Goal: Information Seeking & Learning: Learn about a topic

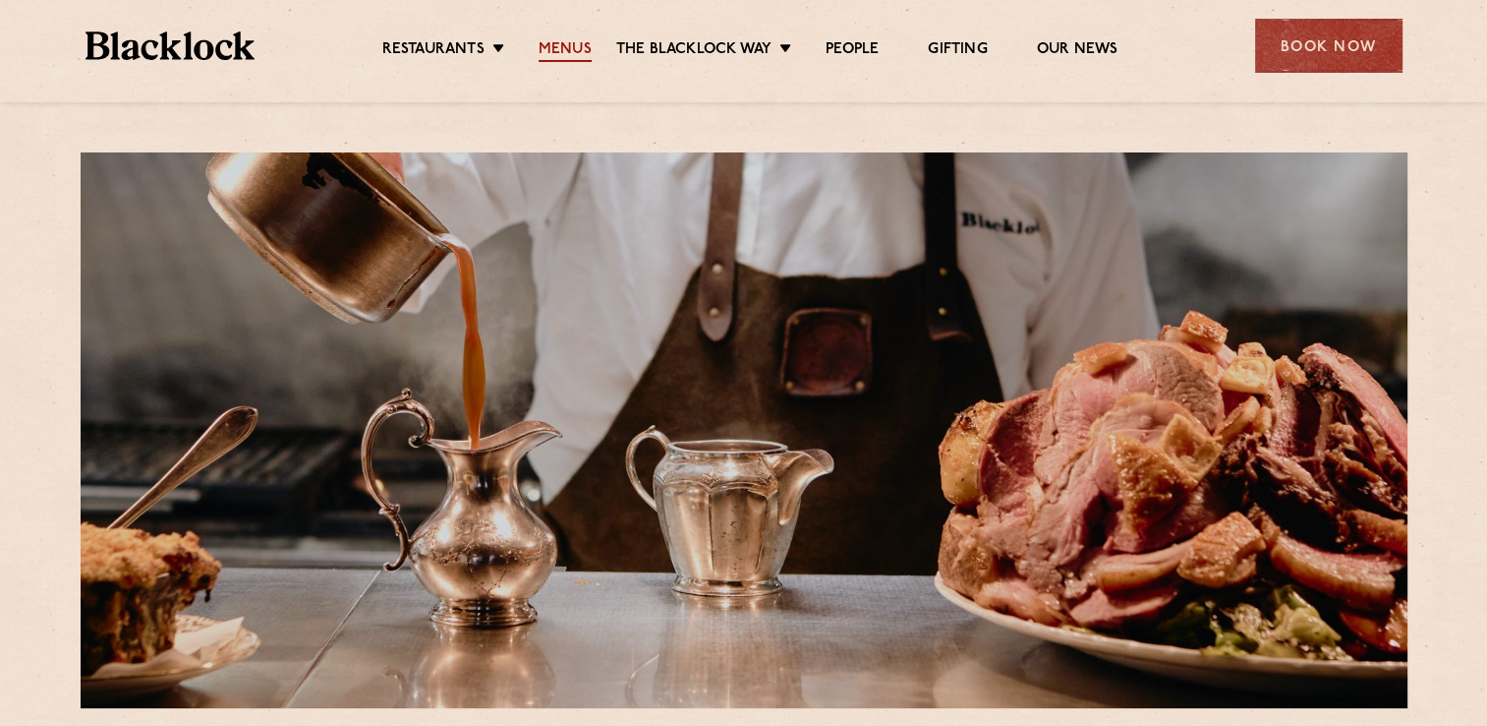
click at [555, 44] on link "Menus" at bounding box center [565, 51] width 53 height 22
click at [584, 54] on link "Menus" at bounding box center [565, 51] width 53 height 22
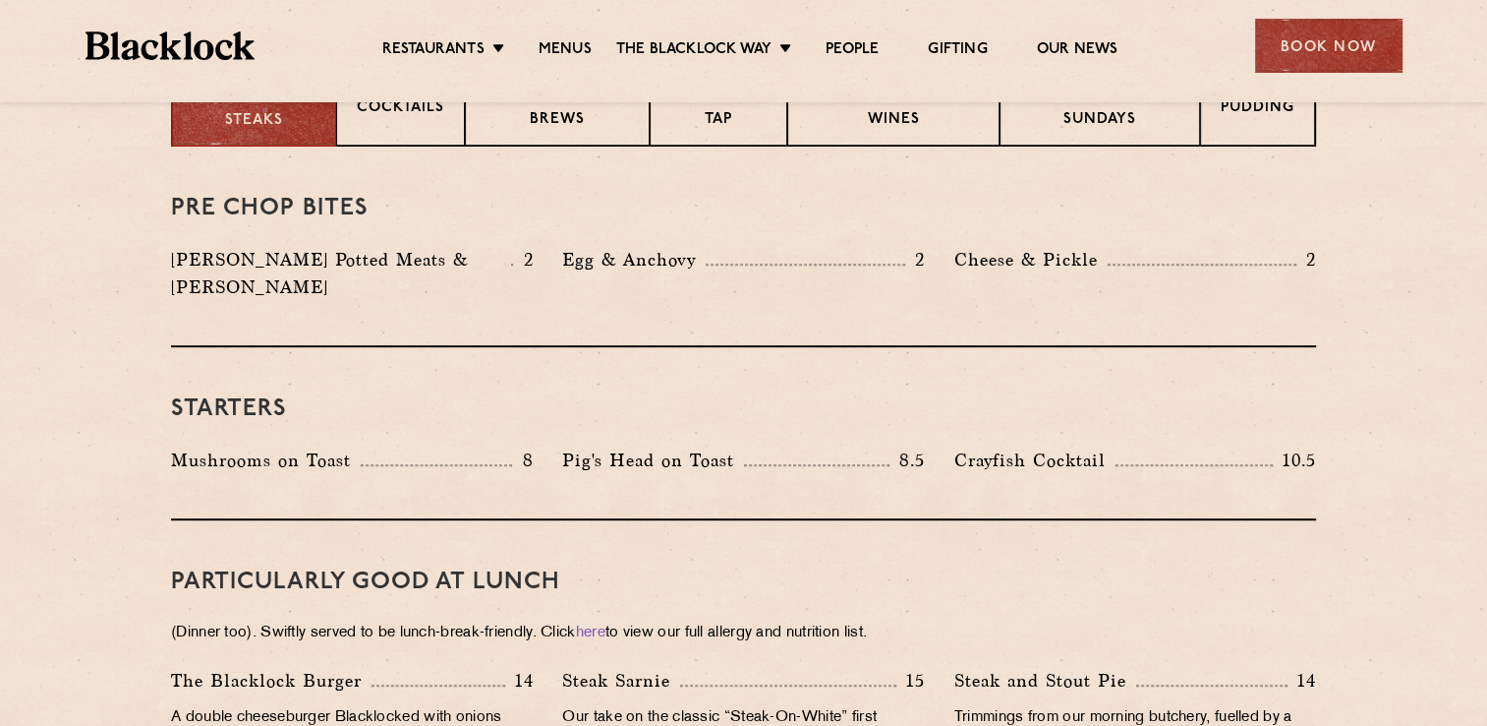
scroll to position [787, 0]
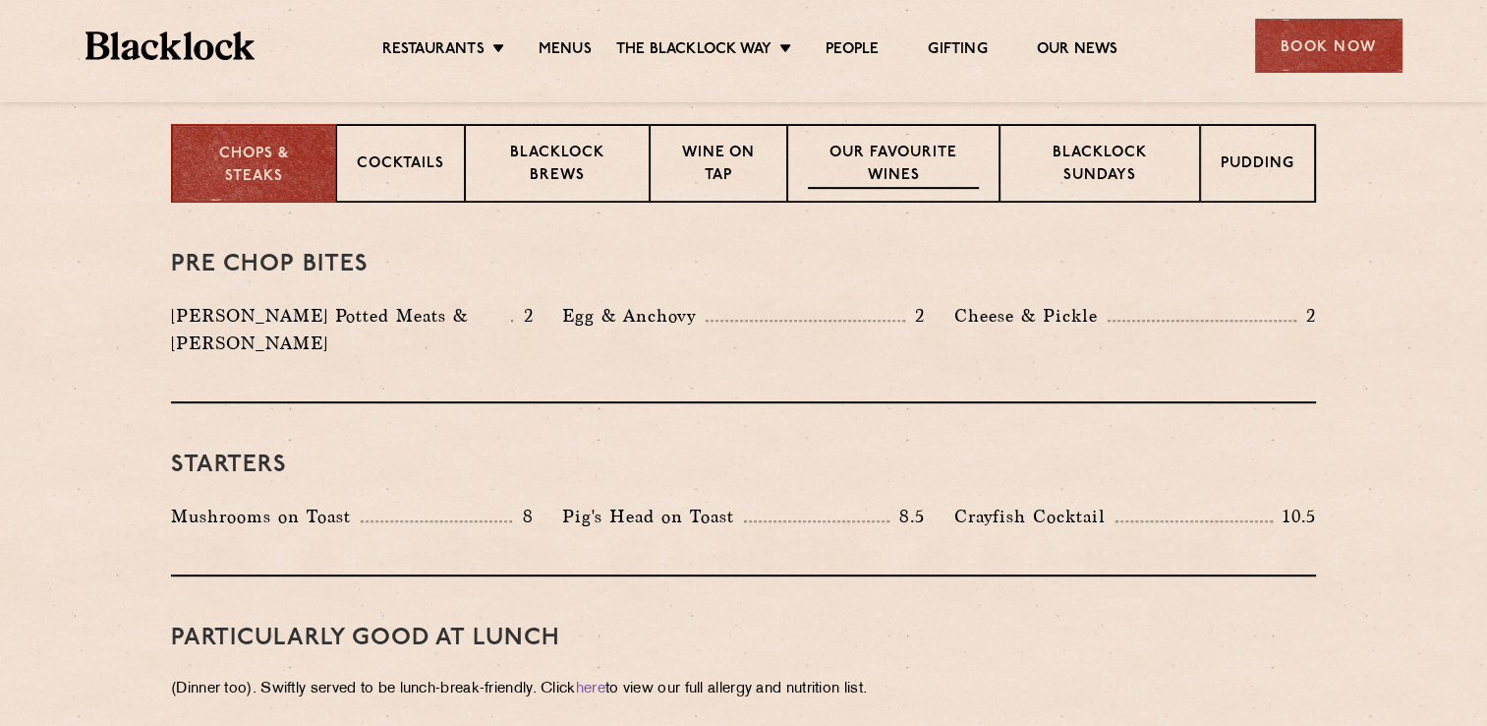
click at [852, 163] on p "Our favourite wines" at bounding box center [893, 166] width 170 height 46
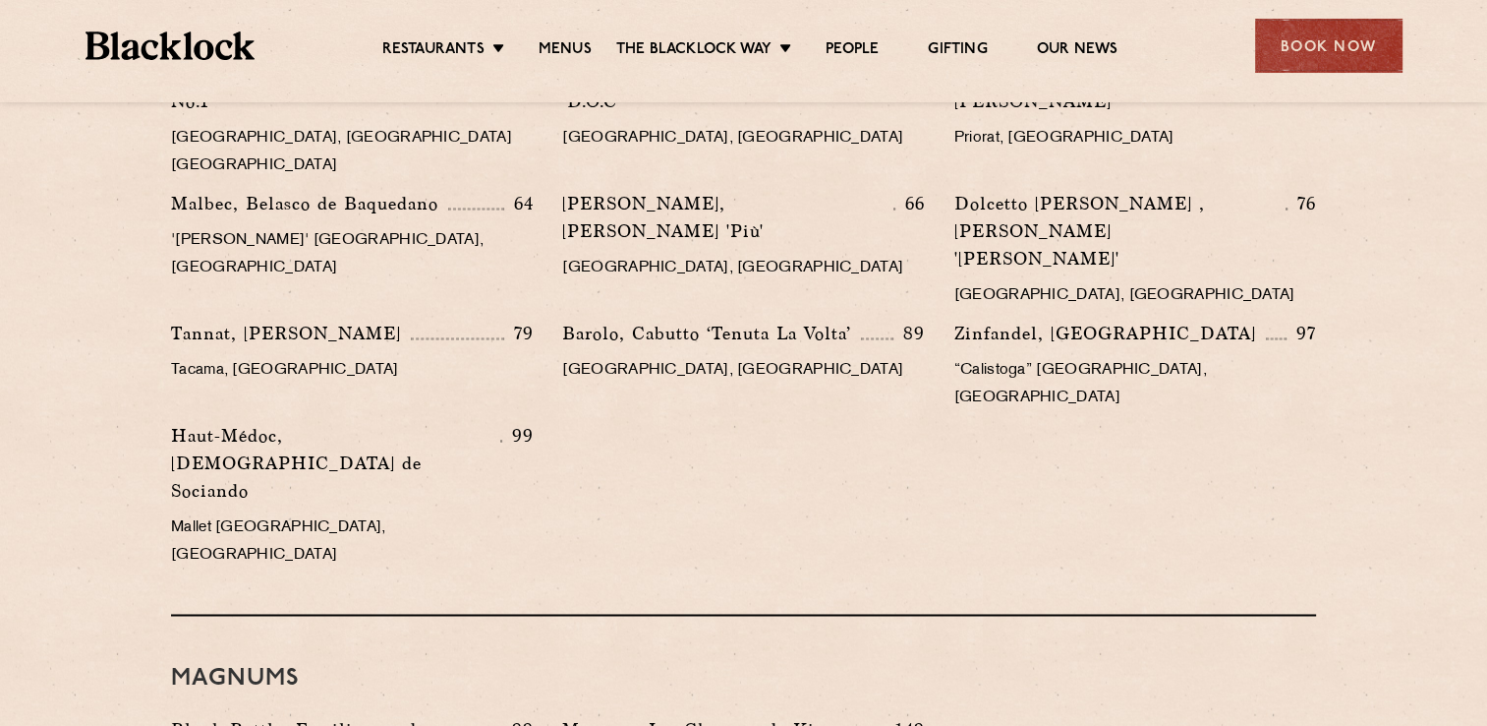
scroll to position [3146, 0]
